Goal: Transaction & Acquisition: Purchase product/service

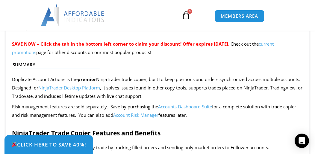
scroll to position [600, 0]
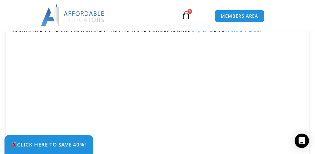
drag, startPoint x: 318, startPoint y: 41, endPoint x: 197, endPoint y: 38, distance: 121.3
click at [197, 24] on p "NinjaTrader Trade Copier runs on the NinjaTrader Desktop Platform and supports …" at bounding box center [157, 15] width 291 height 17
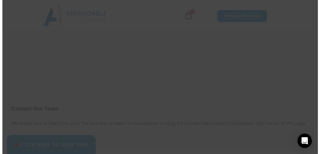
scroll to position [1958, 0]
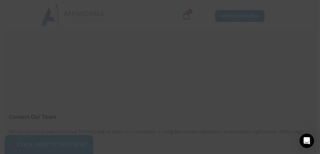
drag, startPoint x: 232, startPoint y: 55, endPoint x: 231, endPoint y: 90, distance: 34.7
drag, startPoint x: 150, startPoint y: 60, endPoint x: 125, endPoint y: 31, distance: 38.0
click at [58, 47] on span at bounding box center [58, 49] width 6 height 6
drag, startPoint x: 146, startPoint y: 73, endPoint x: 111, endPoint y: 49, distance: 41.9
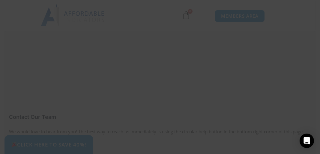
scroll to position [38, 0]
click at [76, 56] on input "text" at bounding box center [83, 52] width 57 height 13
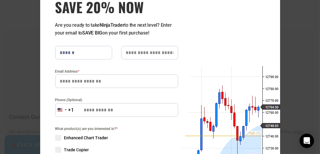
type input "******"
type input "*"
type input "**********"
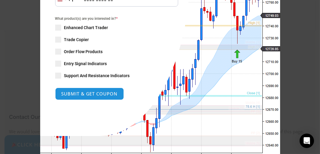
scroll to position [0, 0]
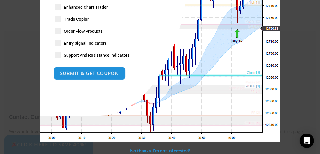
click at [96, 77] on button "SUBMIT & GET COUPON" at bounding box center [89, 73] width 72 height 13
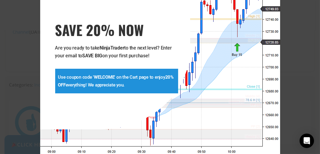
scroll to position [1784, 0]
click at [96, 75] on strong "WELCOME" at bounding box center [104, 76] width 20 height 5
copy strong "WELCOME"
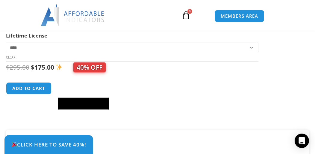
scroll to position [281, 0]
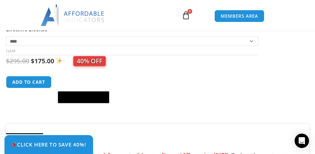
drag, startPoint x: 133, startPoint y: 106, endPoint x: 138, endPoint y: 133, distance: 27.4
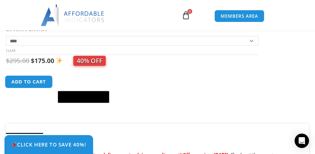
click at [17, 88] on button "Add to cart" at bounding box center [29, 81] width 48 height 13
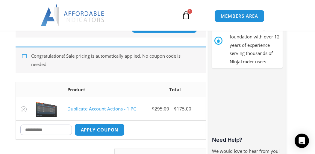
scroll to position [128, 0]
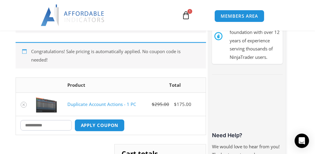
drag, startPoint x: 131, startPoint y: 82, endPoint x: 72, endPoint y: 134, distance: 78.3
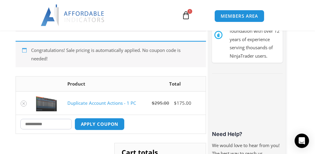
click at [63, 126] on input "Coupon:" at bounding box center [46, 124] width 52 height 10
paste input "*******"
type input "*******"
click at [99, 125] on button "Apply coupon" at bounding box center [99, 123] width 53 height 13
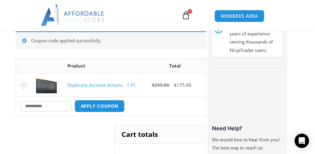
scroll to position [134, 0]
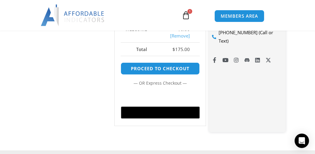
drag, startPoint x: 76, startPoint y: 120, endPoint x: 89, endPoint y: 130, distance: 16.1
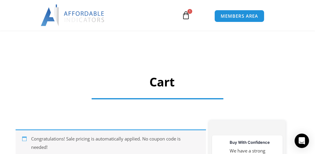
scroll to position [110, 0]
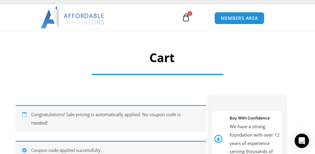
drag, startPoint x: 136, startPoint y: 60, endPoint x: 150, endPoint y: 33, distance: 30.0
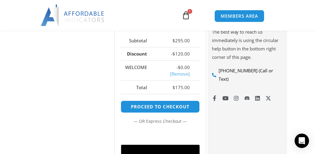
scroll to position [257, 0]
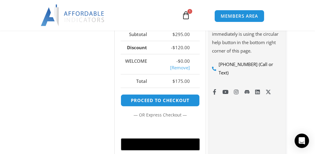
drag, startPoint x: 157, startPoint y: 56, endPoint x: 164, endPoint y: 94, distance: 38.2
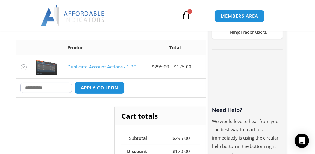
drag, startPoint x: 109, startPoint y: 80, endPoint x: 115, endPoint y: 55, distance: 25.8
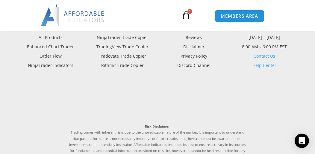
drag, startPoint x: 137, startPoint y: 49, endPoint x: 135, endPoint y: 109, distance: 59.6
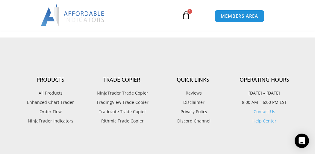
drag, startPoint x: 249, startPoint y: 119, endPoint x: 256, endPoint y: 84, distance: 35.4
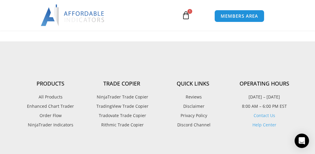
click at [123, 105] on span "TradingView Trade Copier" at bounding box center [122, 106] width 54 height 8
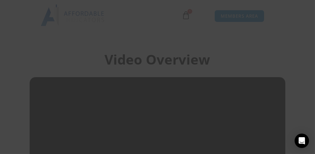
scroll to position [439, 0]
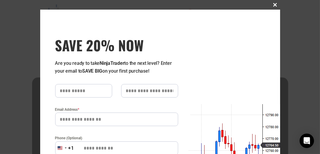
drag, startPoint x: 318, startPoint y: 34, endPoint x: 318, endPoint y: 39, distance: 4.5
click at [315, 39] on div "Close this module SAVE 20% NOW Are you ready to take NinjaTrader to the next le…" at bounding box center [160, 77] width 320 height 154
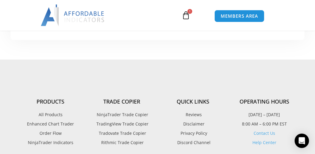
scroll to position [1971, 0]
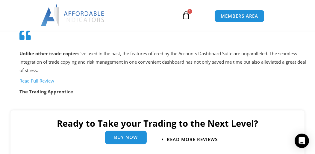
click at [140, 142] on link "Buy Now" at bounding box center [126, 136] width 42 height 13
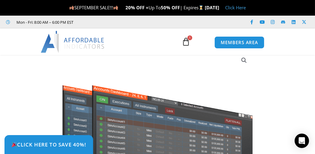
click at [185, 44] on icon at bounding box center [186, 41] width 8 height 8
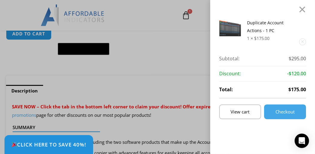
scroll to position [439, 0]
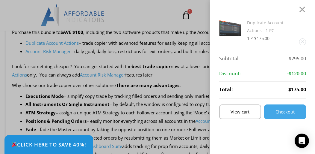
click at [261, 31] on link "Duplicate Account Actions - 1 PC" at bounding box center [265, 26] width 37 height 13
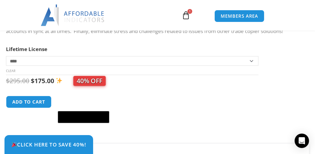
scroll to position [259, 0]
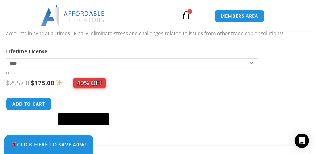
click at [203, 68] on select "**********" at bounding box center [132, 63] width 252 height 10
click at [6, 67] on select "**********" at bounding box center [132, 63] width 252 height 10
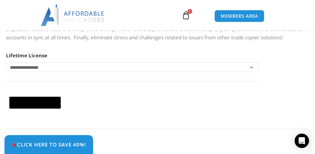
click at [121, 72] on select "**********" at bounding box center [132, 67] width 252 height 10
select select "*"
click at [6, 71] on select "**********" at bounding box center [132, 67] width 252 height 10
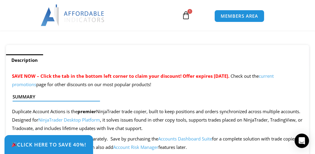
scroll to position [373, 0]
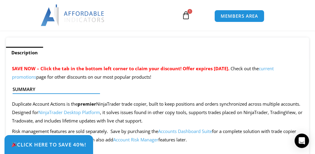
drag, startPoint x: 190, startPoint y: 65, endPoint x: 182, endPoint y: 114, distance: 49.4
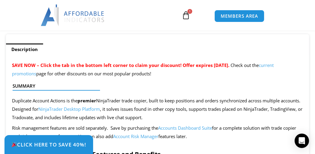
drag, startPoint x: 181, startPoint y: 81, endPoint x: 168, endPoint y: 105, distance: 27.1
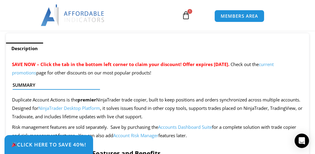
click at [38, 75] on link "current promotions" at bounding box center [143, 68] width 262 height 14
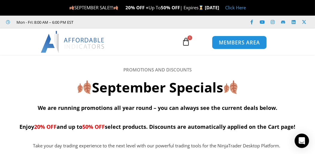
click at [232, 47] on link "MEMBERS AREA" at bounding box center [239, 42] width 55 height 13
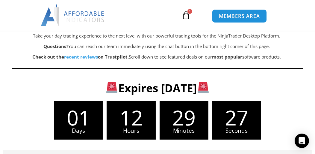
scroll to position [220, 0]
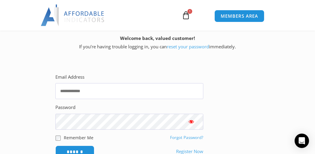
scroll to position [220, 0]
